Goal: Information Seeking & Learning: Learn about a topic

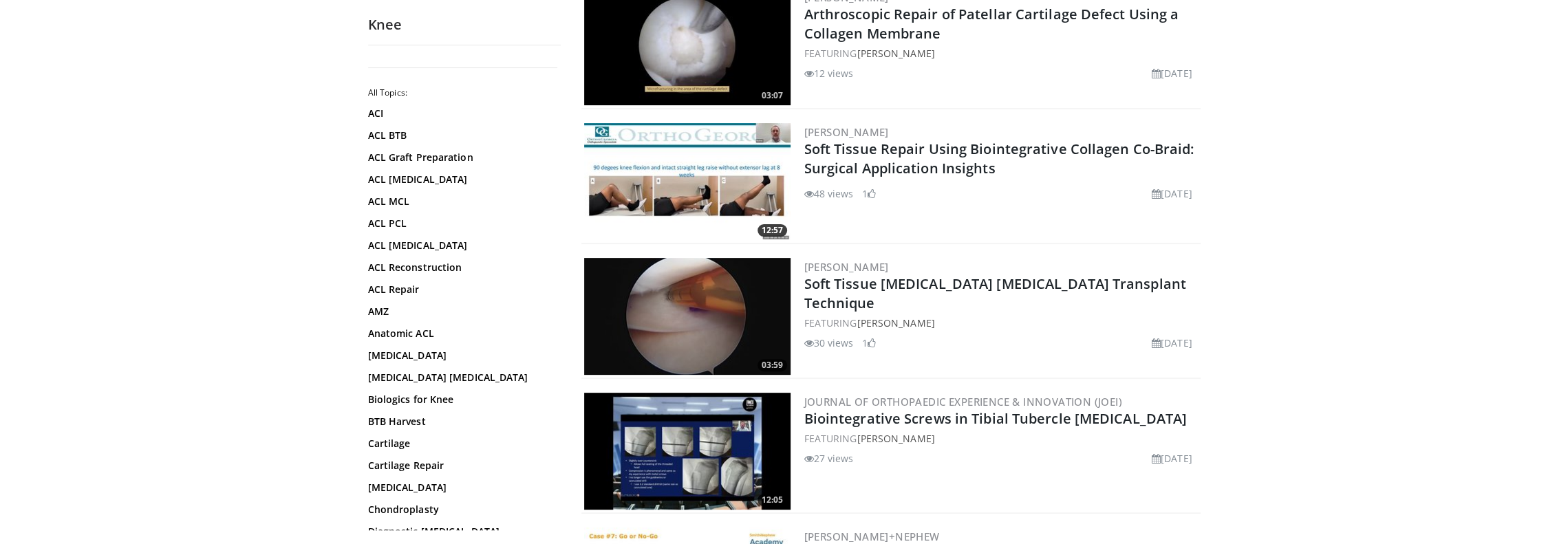
scroll to position [344, 0]
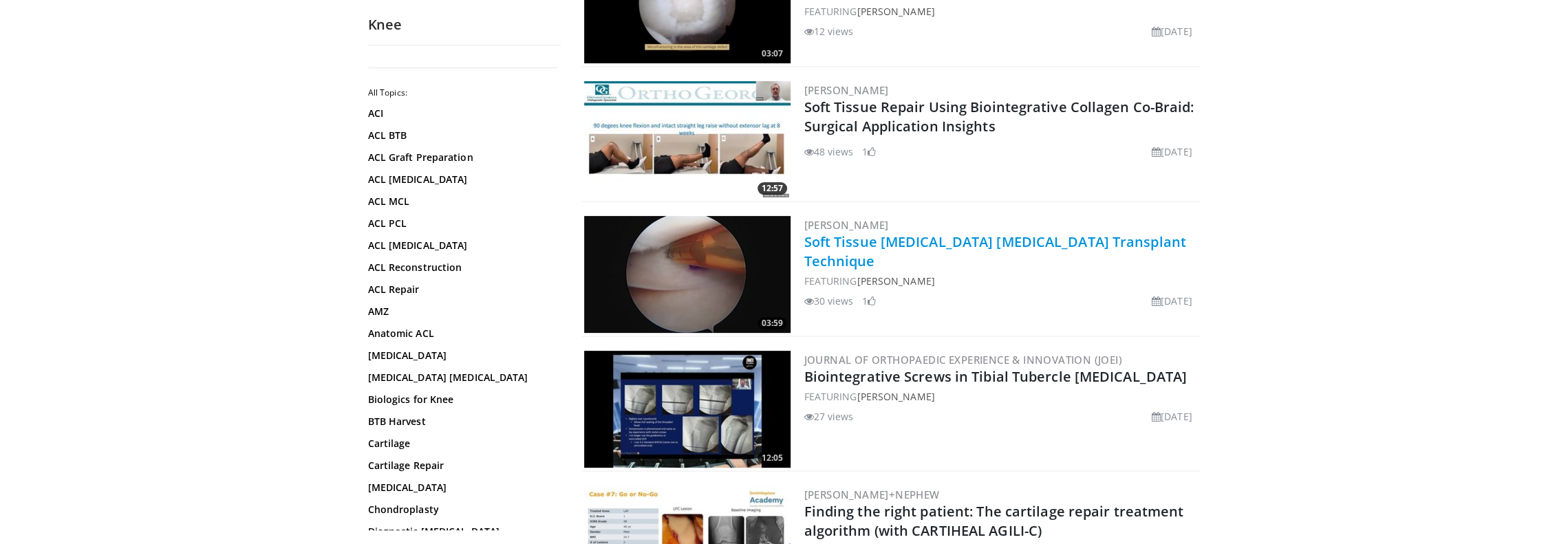
click at [922, 241] on link "Soft Tissue [MEDICAL_DATA] [MEDICAL_DATA] Transplant Technique" at bounding box center [996, 252] width 382 height 38
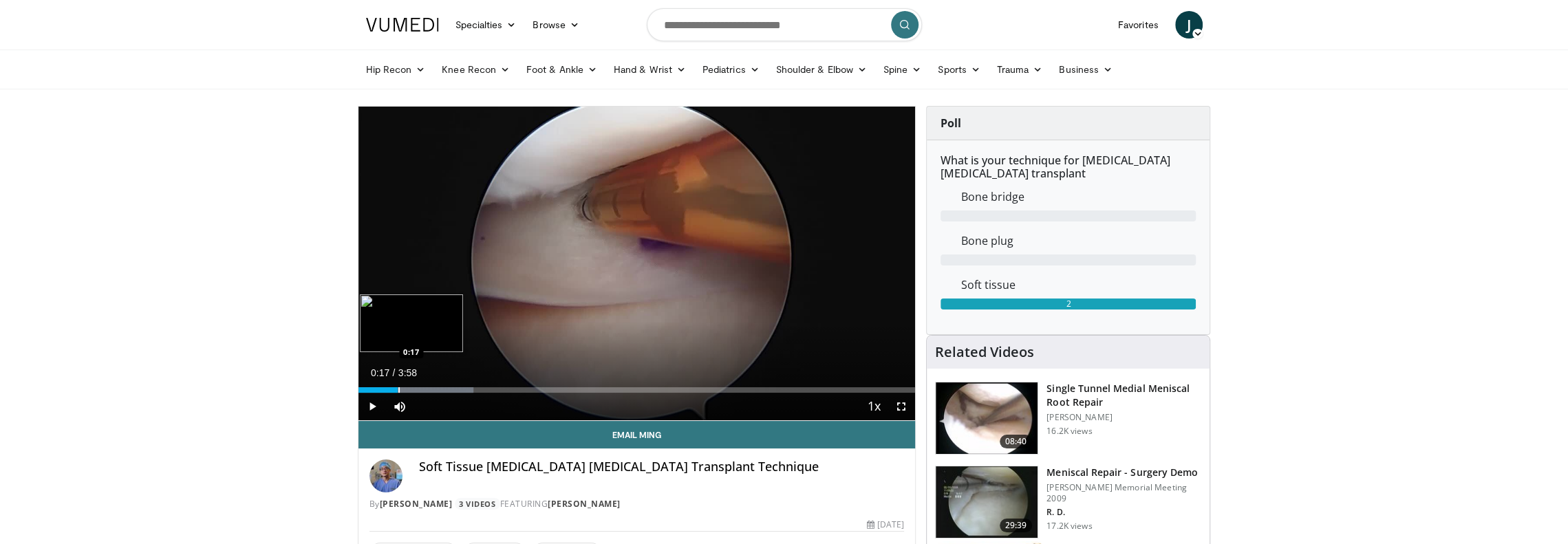
click at [398, 390] on div "Progress Bar" at bounding box center [399, 390] width 1 height 6
drag, startPoint x: 415, startPoint y: 390, endPoint x: 426, endPoint y: 390, distance: 11.0
click at [417, 390] on div "Loaded : 29.03% 0:17 0:23" at bounding box center [637, 390] width 557 height 6
click at [435, 390] on div "Loaded : 37.33% 0:25 0:31" at bounding box center [637, 390] width 557 height 6
click at [463, 390] on div "Progress Bar" at bounding box center [467, 390] width 199 height 6
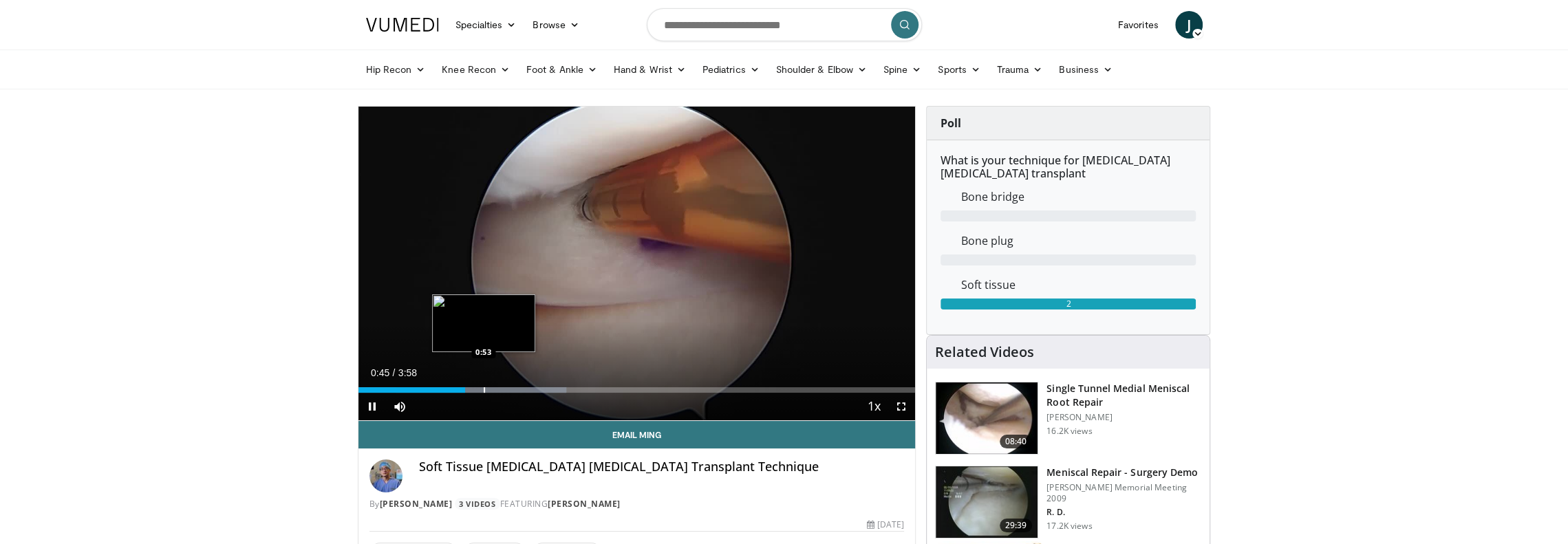
click at [484, 390] on div "Progress Bar" at bounding box center [484, 390] width 1 height 6
click at [521, 391] on div "Progress Bar" at bounding box center [522, 390] width 1 height 6
click at [509, 394] on div "Current Time 1:11 / Duration 3:58 Pause Skip Backward Skip Forward Mute 0% Load…" at bounding box center [637, 406] width 557 height 28
click at [500, 390] on div "Progress Bar" at bounding box center [501, 390] width 1 height 6
click at [490, 388] on div "Progress Bar" at bounding box center [490, 390] width 1 height 6
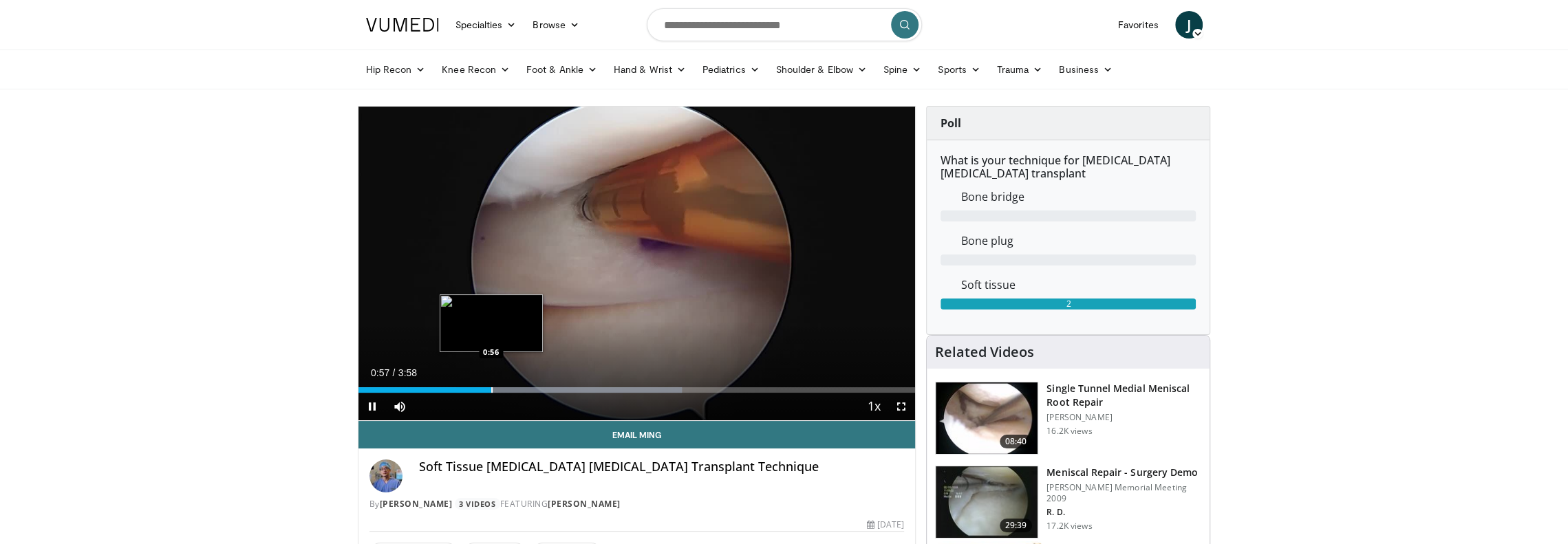
click at [475, 389] on div "0:57" at bounding box center [425, 390] width 133 height 6
